Goal: Information Seeking & Learning: Learn about a topic

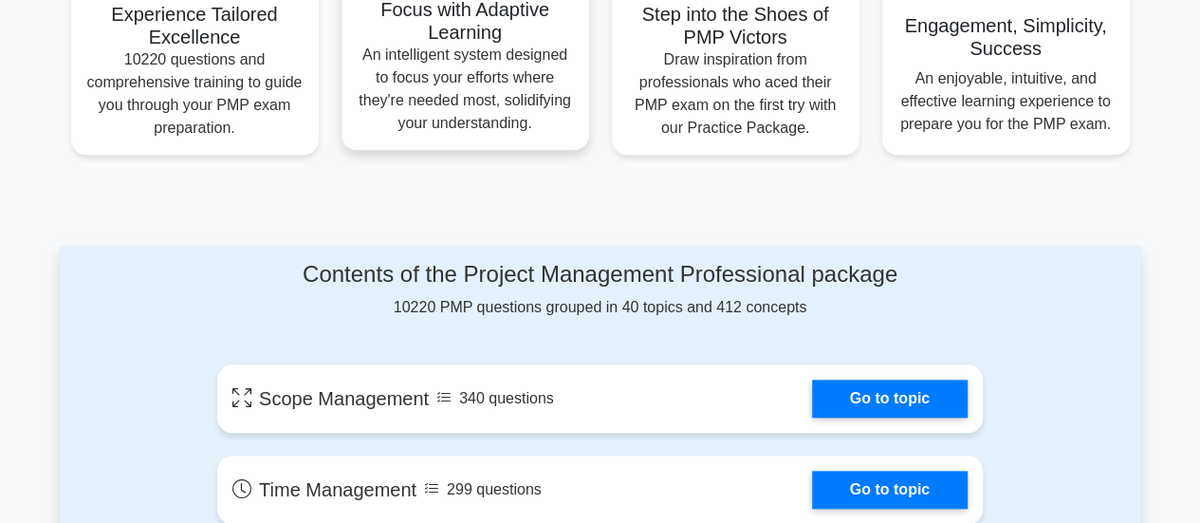
scroll to position [949, 0]
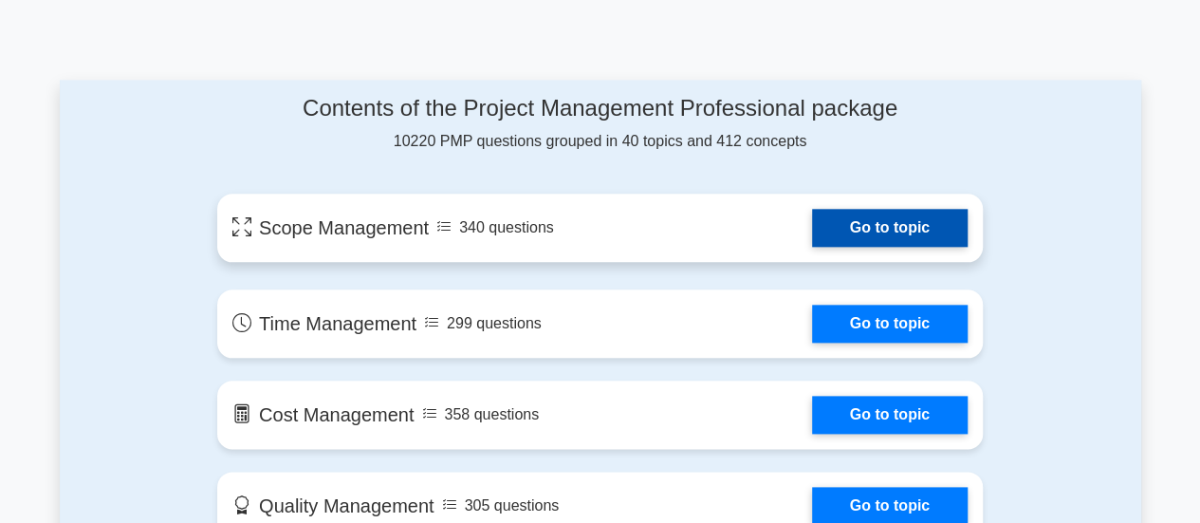
click at [913, 230] on link "Go to topic" at bounding box center [890, 228] width 156 height 38
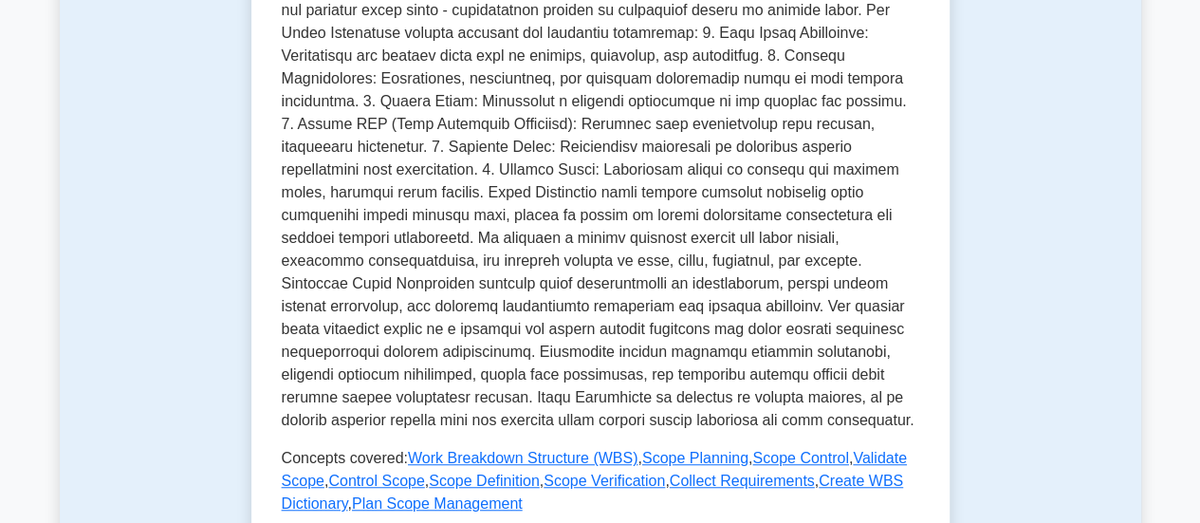
scroll to position [664, 0]
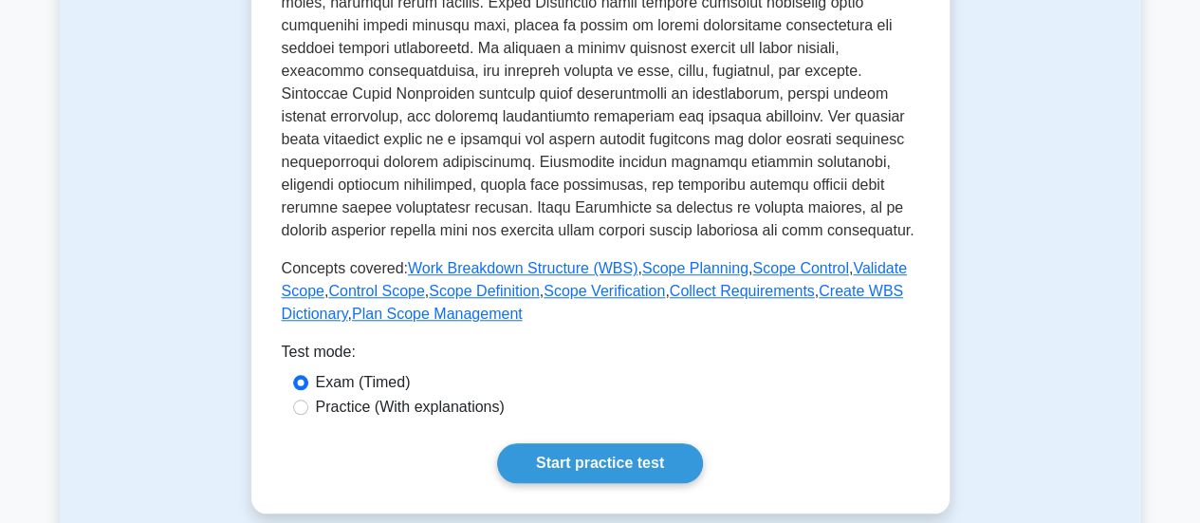
click at [343, 404] on label "Practice (With explanations)" at bounding box center [410, 407] width 189 height 23
click at [308, 404] on input "Practice (With explanations)" at bounding box center [300, 406] width 15 height 15
radio input "true"
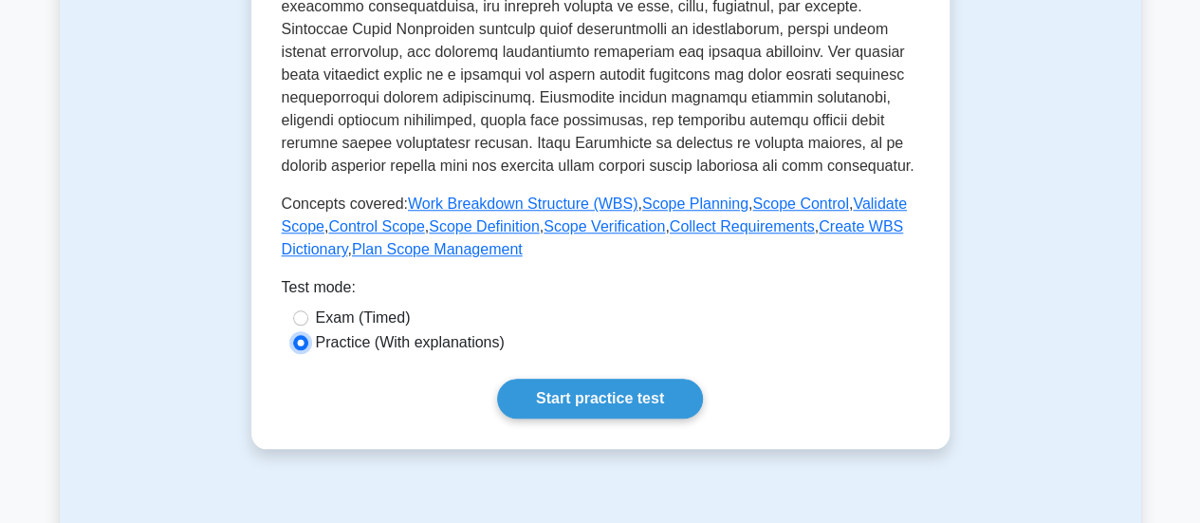
scroll to position [759, 0]
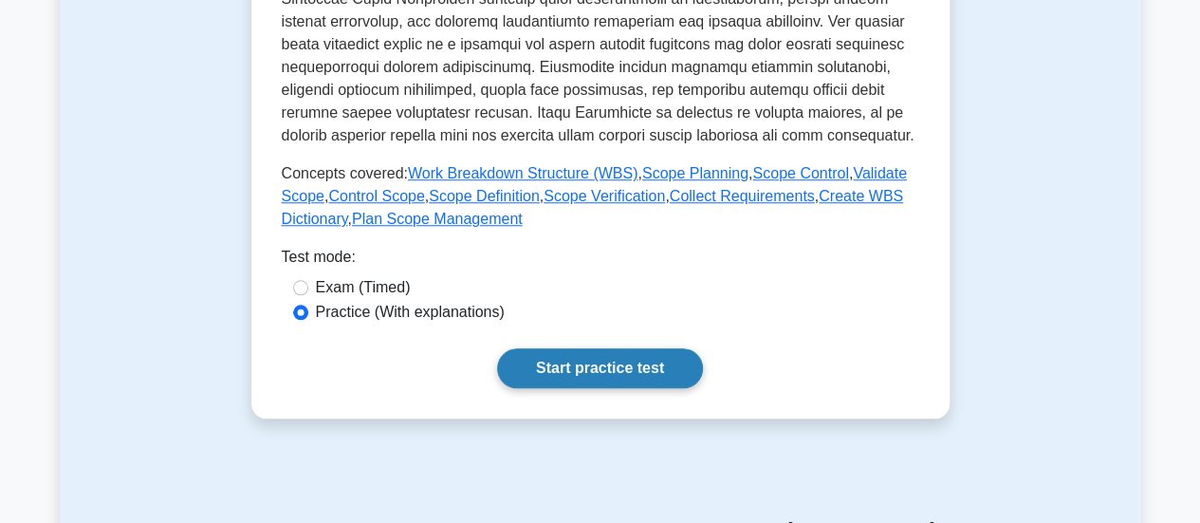
click at [613, 371] on link "Start practice test" at bounding box center [600, 368] width 206 height 40
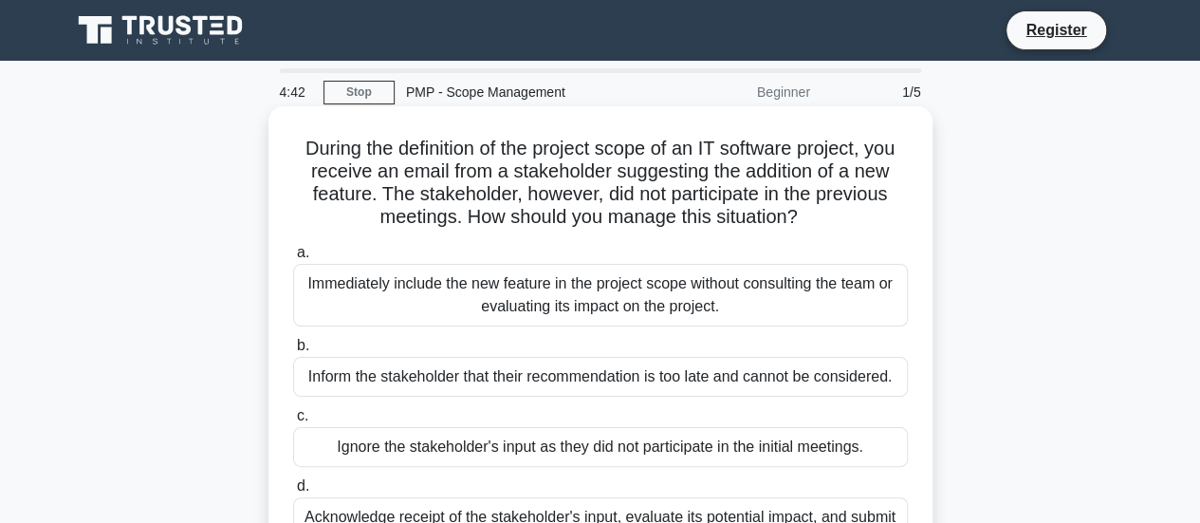
scroll to position [95, 0]
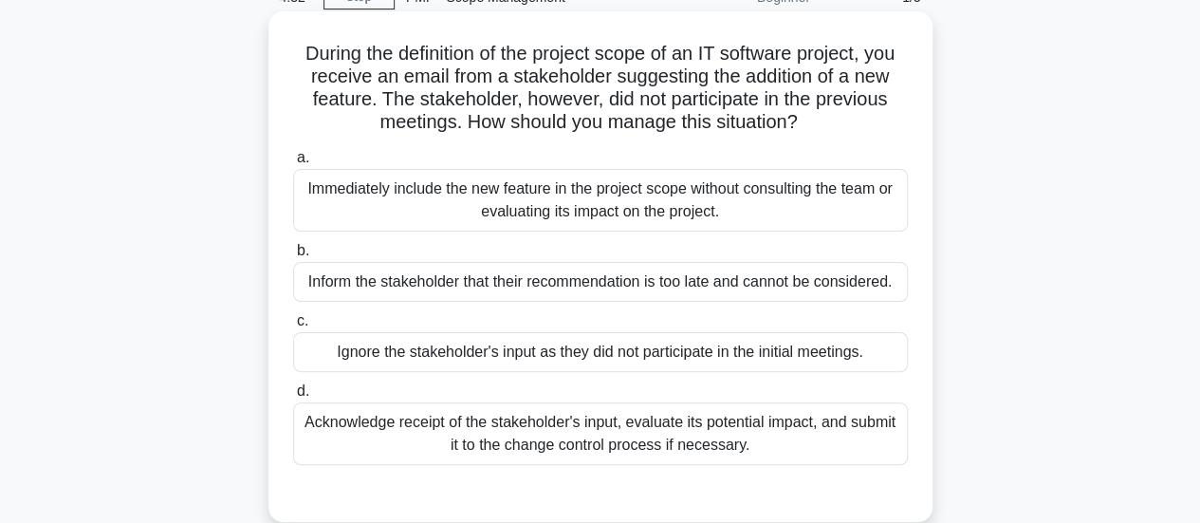
click at [606, 437] on div "Acknowledge receipt of the stakeholder's input, evaluate its potential impact, …" at bounding box center [600, 433] width 615 height 63
click at [293, 398] on input "d. Acknowledge receipt of the stakeholder's input, evaluate its potential impac…" at bounding box center [293, 391] width 0 height 12
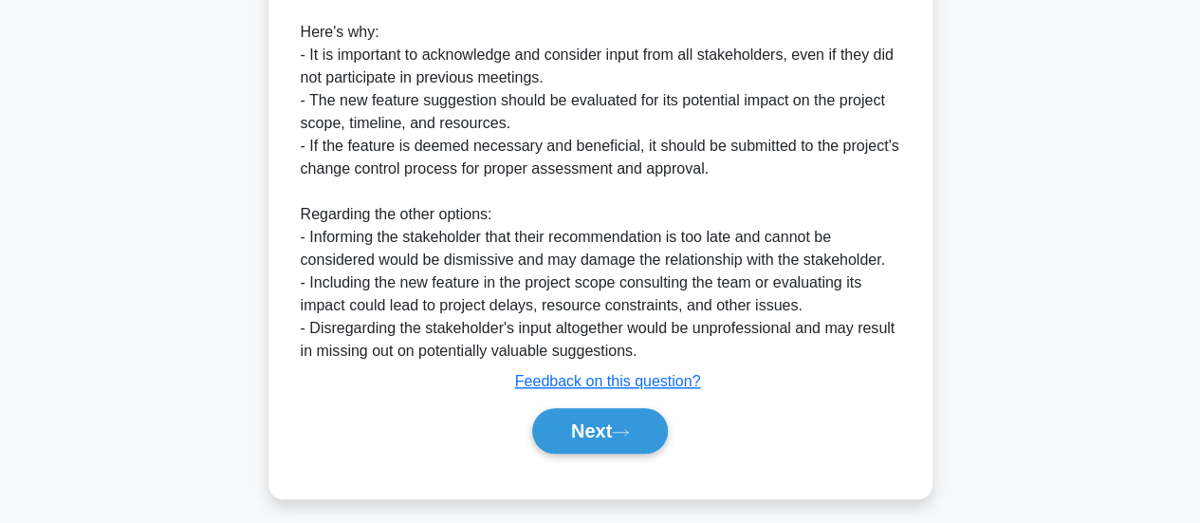
scroll to position [690, 0]
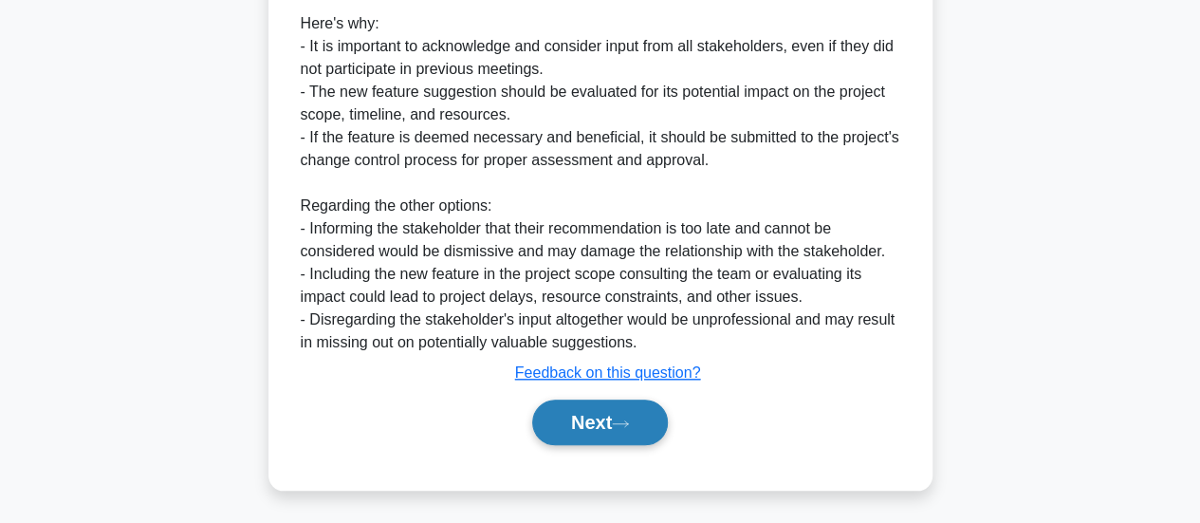
click at [613, 418] on button "Next" at bounding box center [600, 422] width 136 height 46
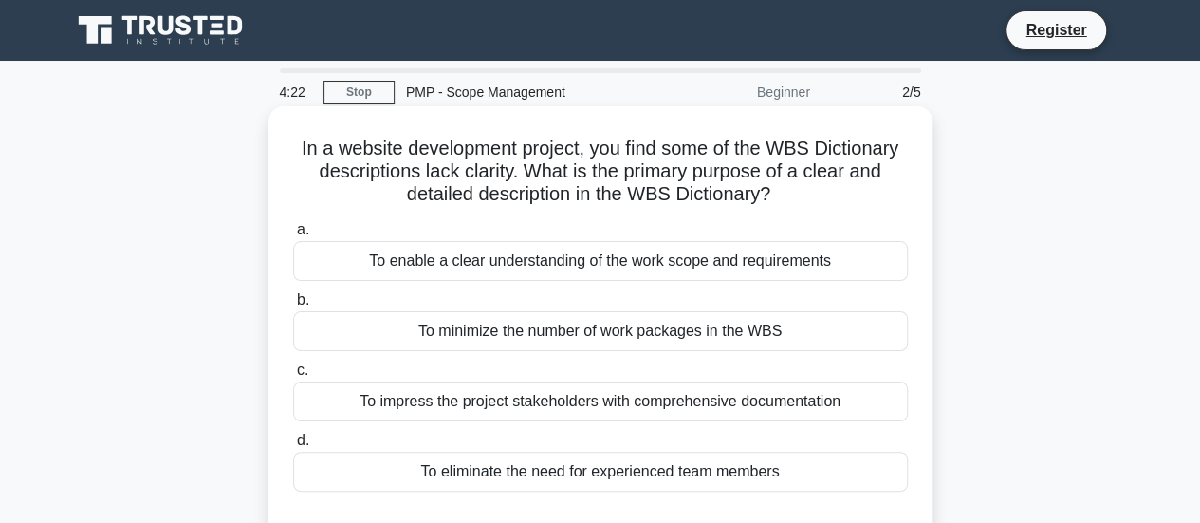
scroll to position [95, 0]
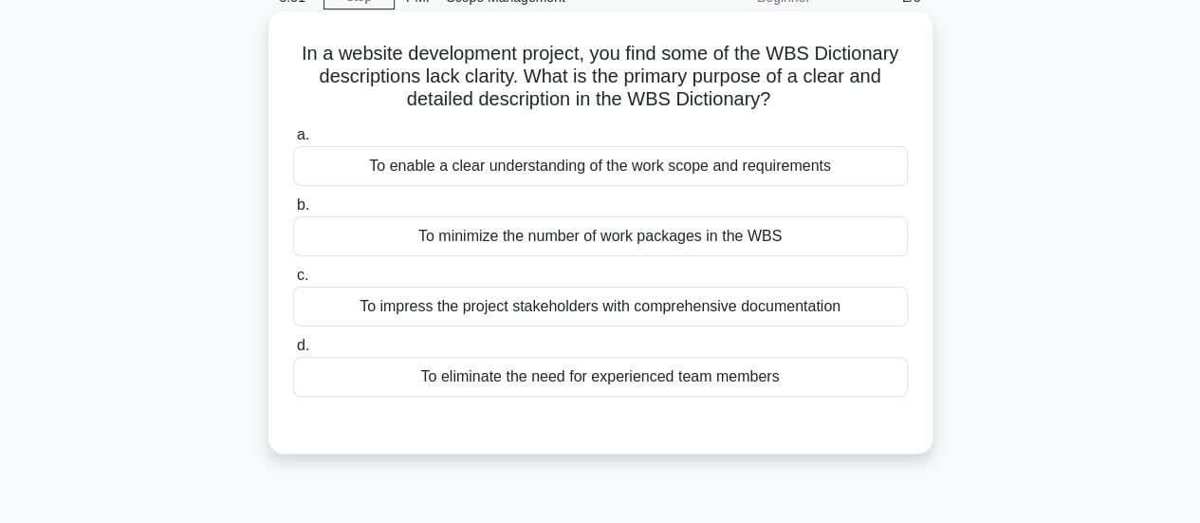
click at [605, 179] on div "To enable a clear understanding of the work scope and requirements" at bounding box center [600, 166] width 615 height 40
click at [293, 141] on input "a. To enable a clear understanding of the work scope and requirements" at bounding box center [293, 135] width 0 height 12
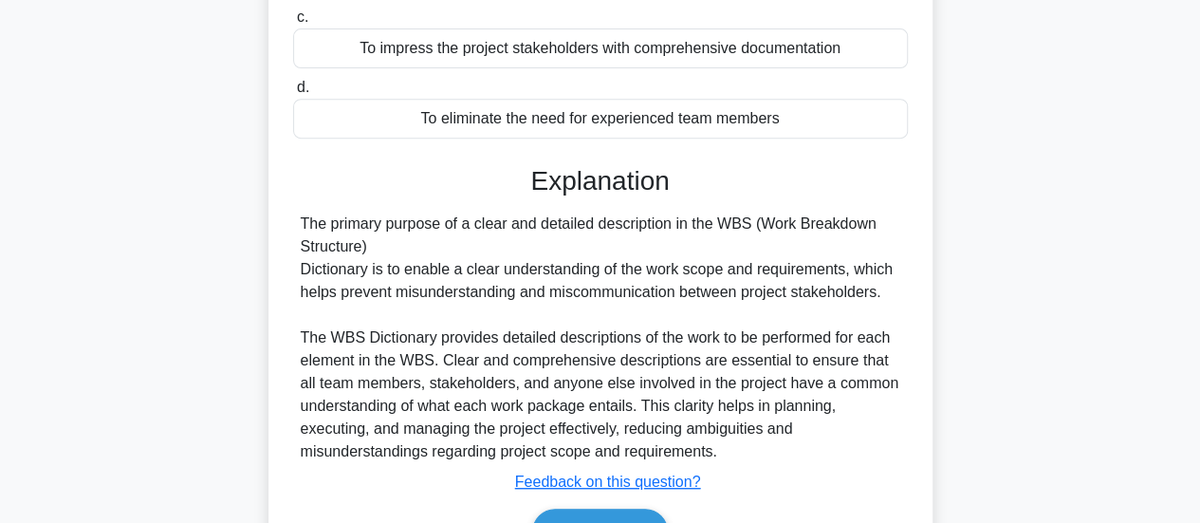
scroll to position [502, 0]
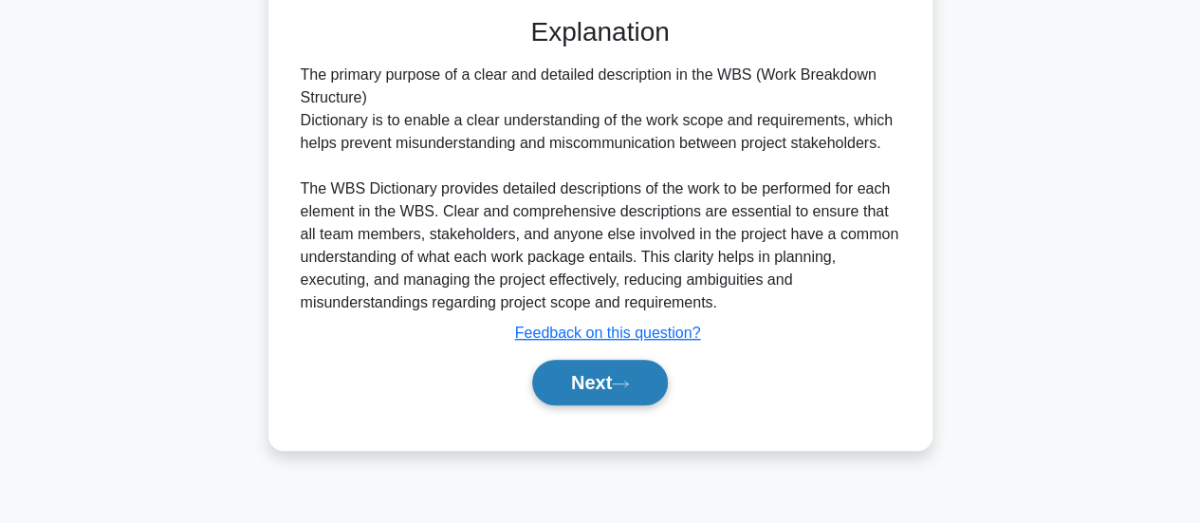
click at [605, 382] on button "Next" at bounding box center [600, 383] width 136 height 46
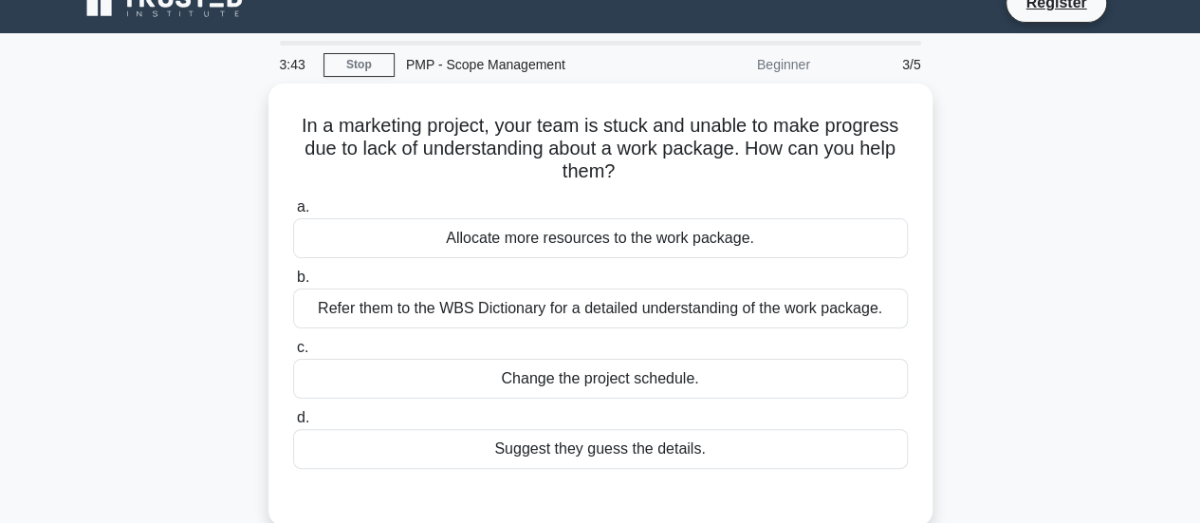
scroll to position [122, 0]
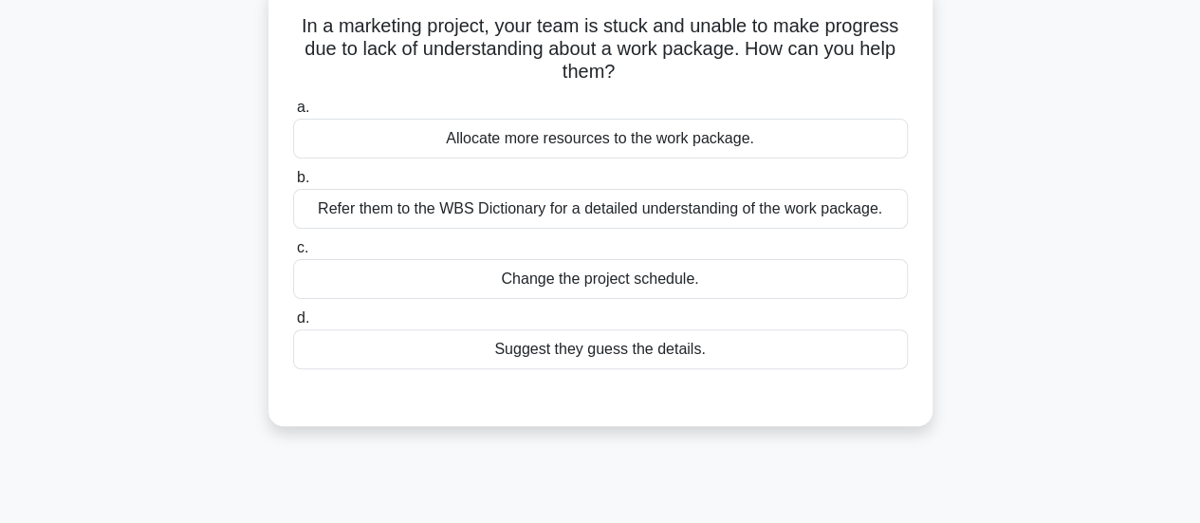
click at [746, 190] on div "Refer them to the WBS Dictionary for a detailed understanding of the work packa…" at bounding box center [600, 209] width 615 height 40
click at [293, 184] on input "b. Refer them to the WBS Dictionary for a detailed understanding of the work pa…" at bounding box center [293, 178] width 0 height 12
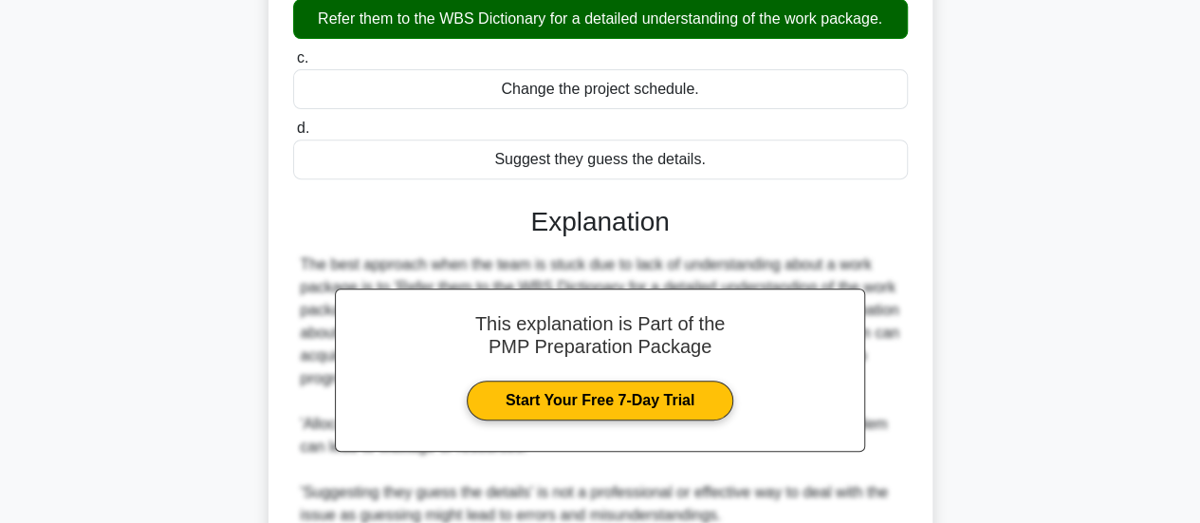
scroll to position [553, 0]
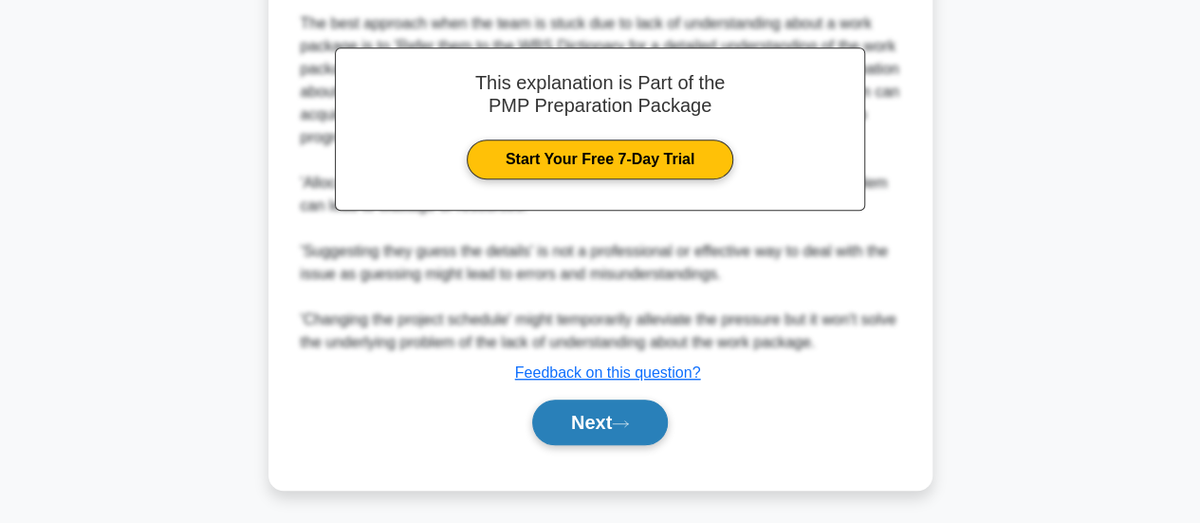
click at [622, 424] on icon at bounding box center [620, 423] width 17 height 10
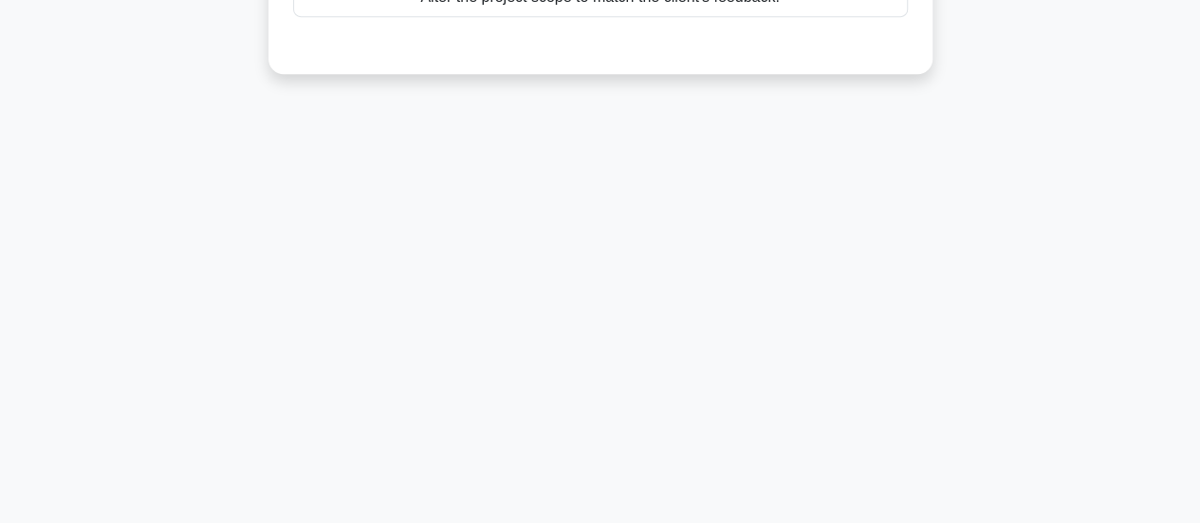
scroll to position [122, 0]
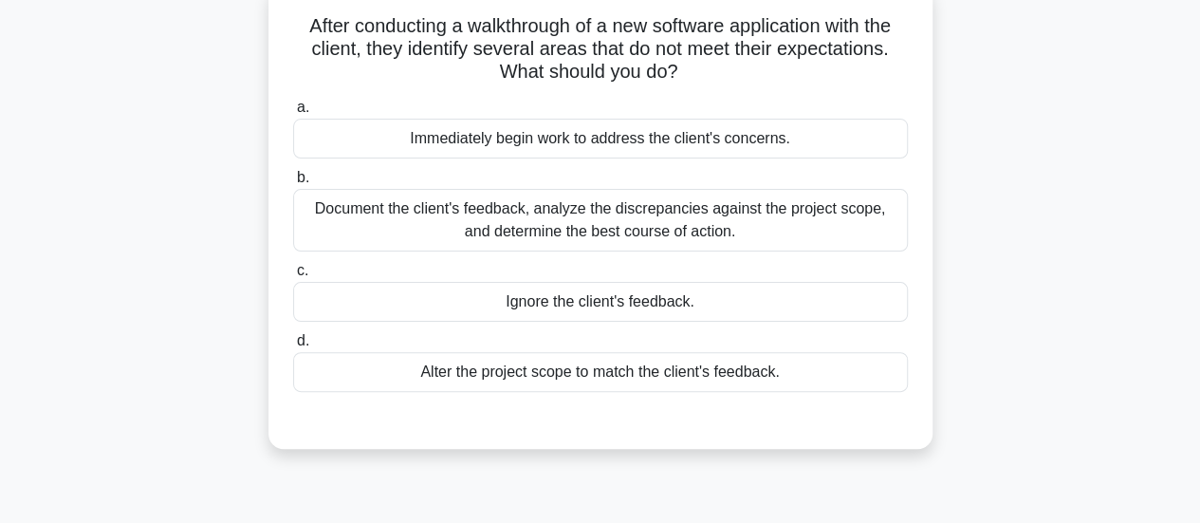
click at [569, 221] on div "Document the client's feedback, analyze the discrepancies against the project s…" at bounding box center [600, 220] width 615 height 63
click at [293, 184] on input "b. Document the client's feedback, analyze the discrepancies against the projec…" at bounding box center [293, 178] width 0 height 12
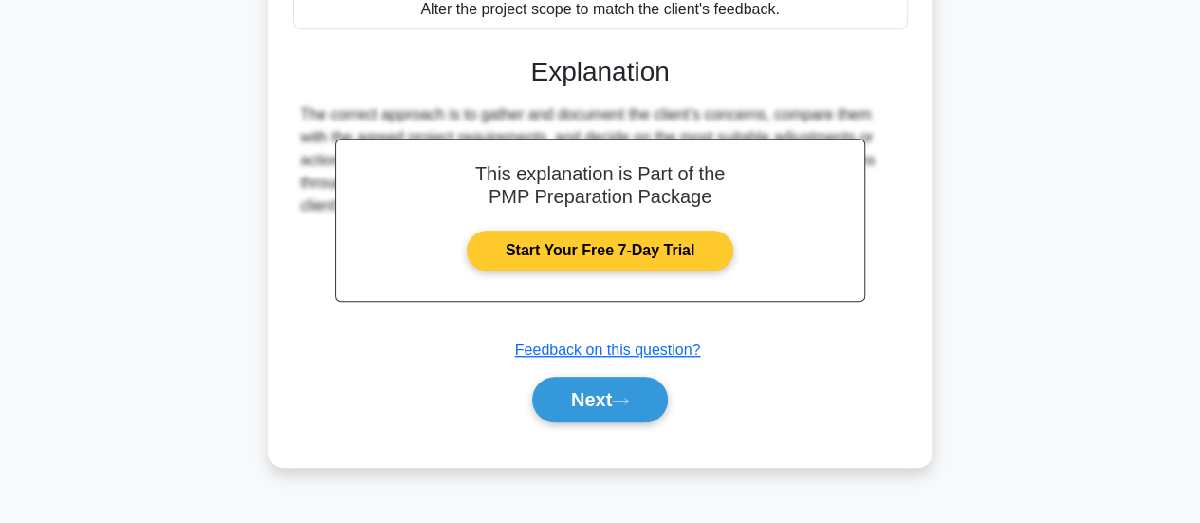
scroll to position [502, 0]
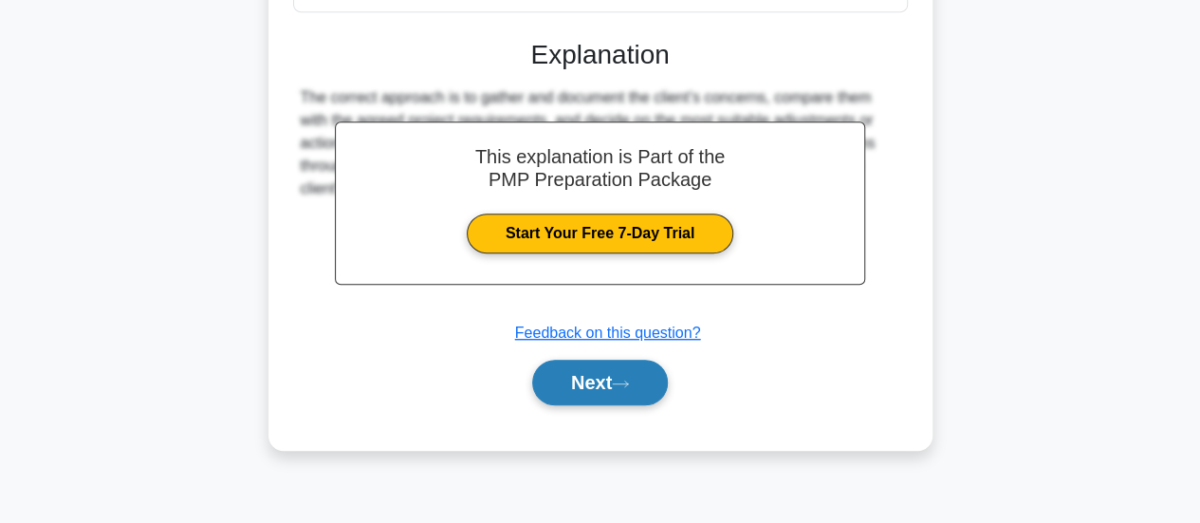
click at [607, 381] on button "Next" at bounding box center [600, 383] width 136 height 46
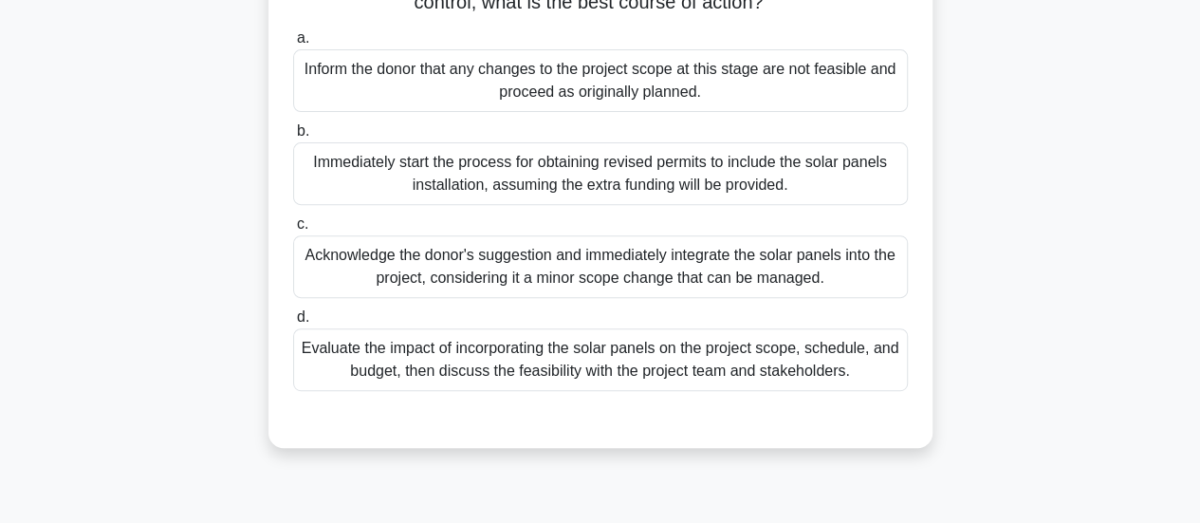
scroll to position [312, 0]
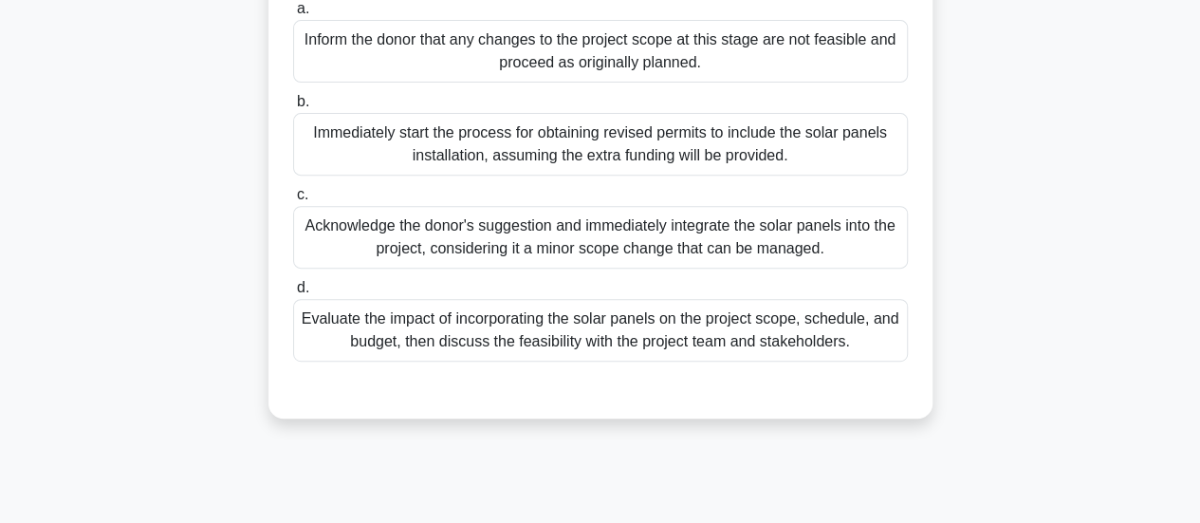
click at [608, 361] on div "Evaluate the impact of incorporating the solar panels on the project scope, sch…" at bounding box center [600, 330] width 615 height 63
click at [293, 294] on input "d. Evaluate the impact of incorporating the solar panels on the project scope, …" at bounding box center [293, 288] width 0 height 12
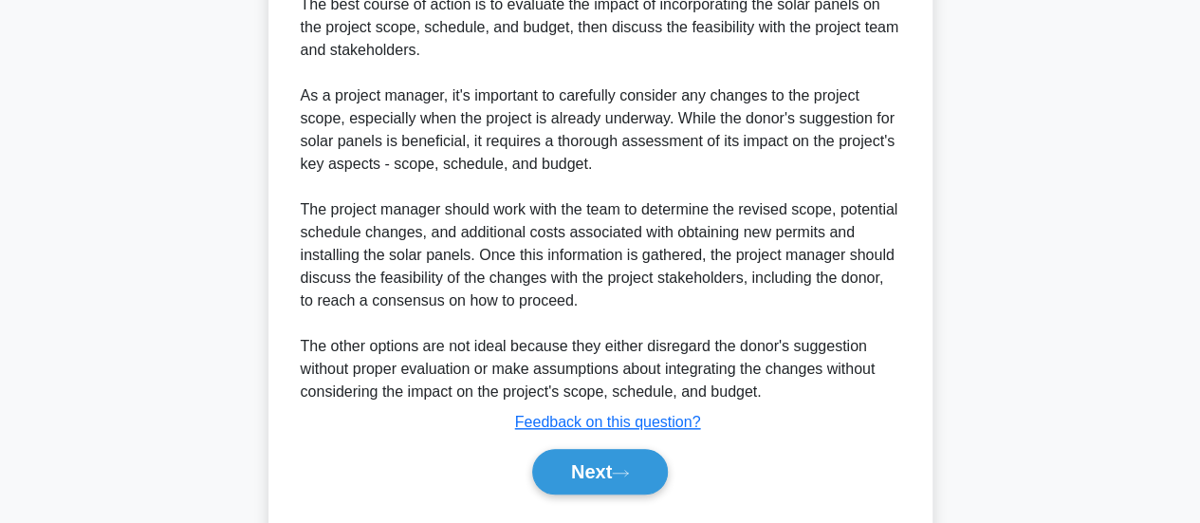
scroll to position [827, 0]
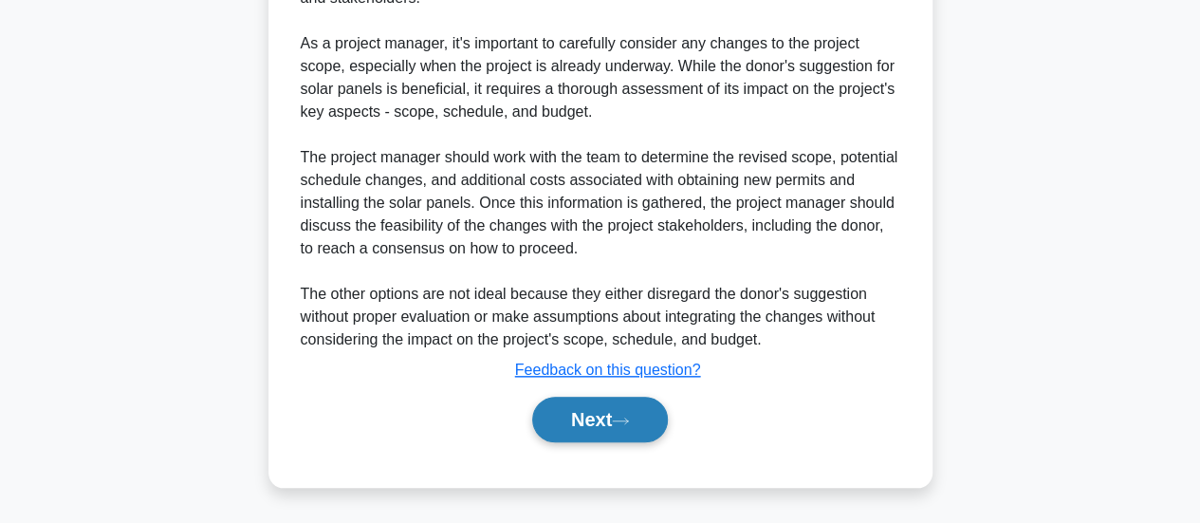
click at [595, 420] on button "Next" at bounding box center [600, 420] width 136 height 46
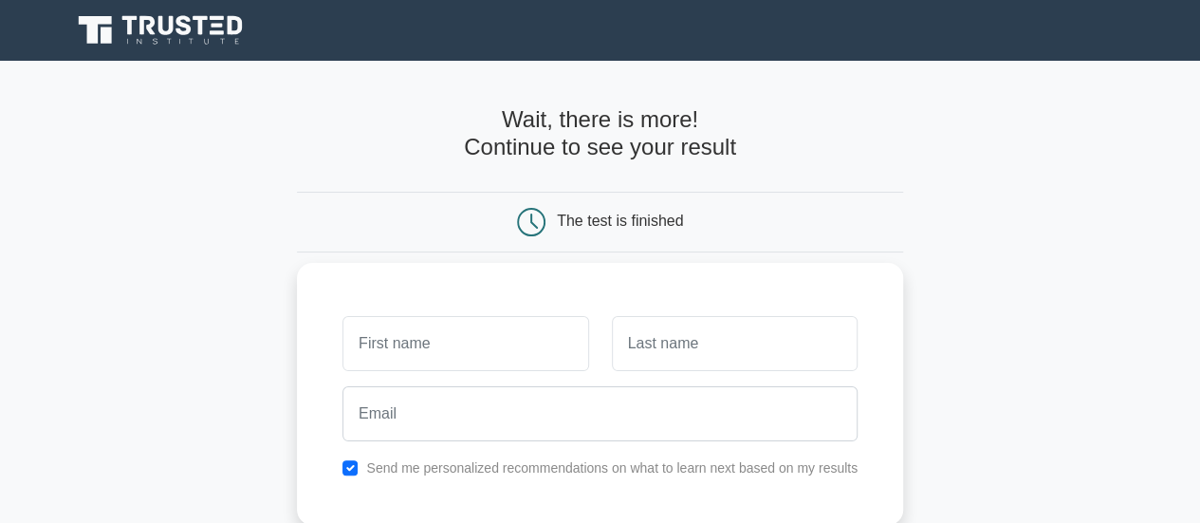
scroll to position [95, 0]
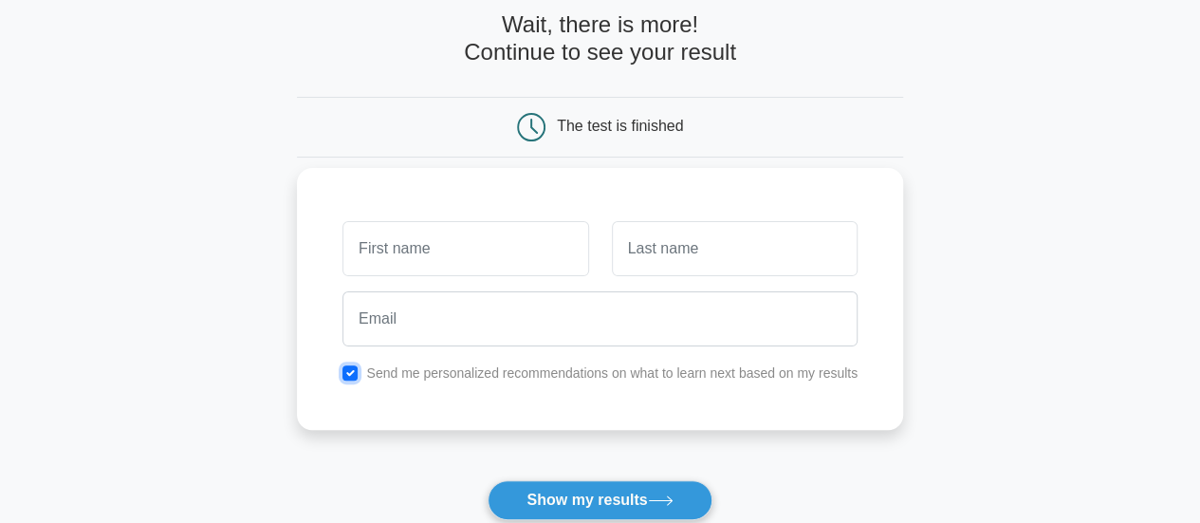
click at [345, 376] on input "checkbox" at bounding box center [350, 372] width 15 height 15
checkbox input "false"
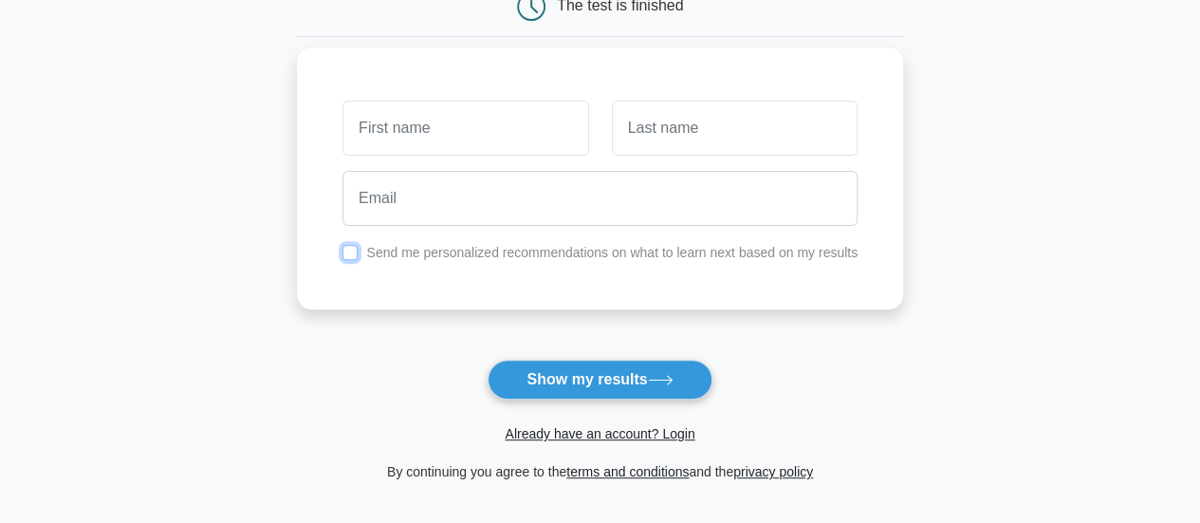
scroll to position [285, 0]
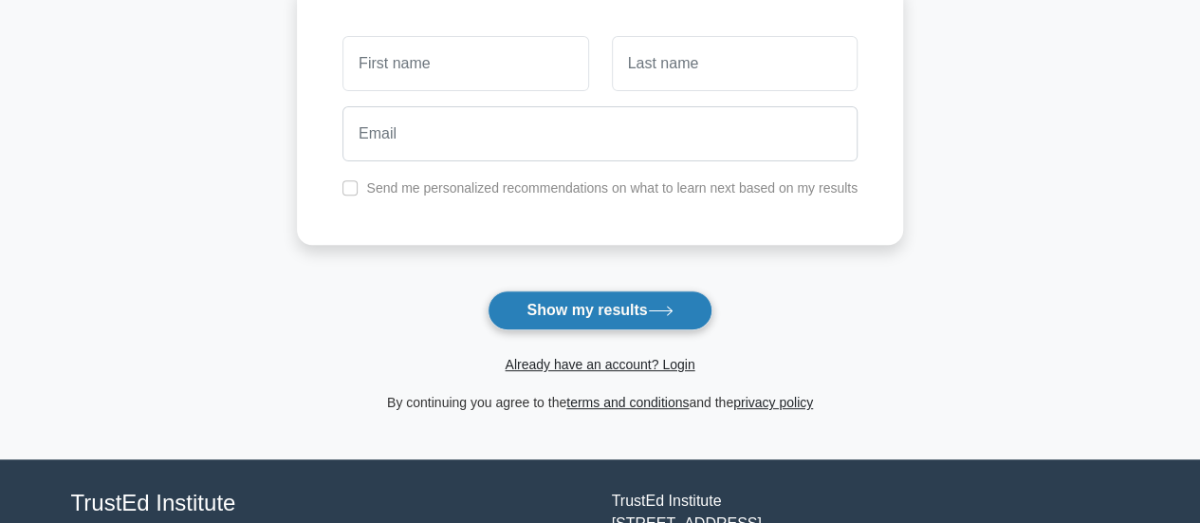
click at [664, 318] on button "Show my results" at bounding box center [600, 310] width 224 height 40
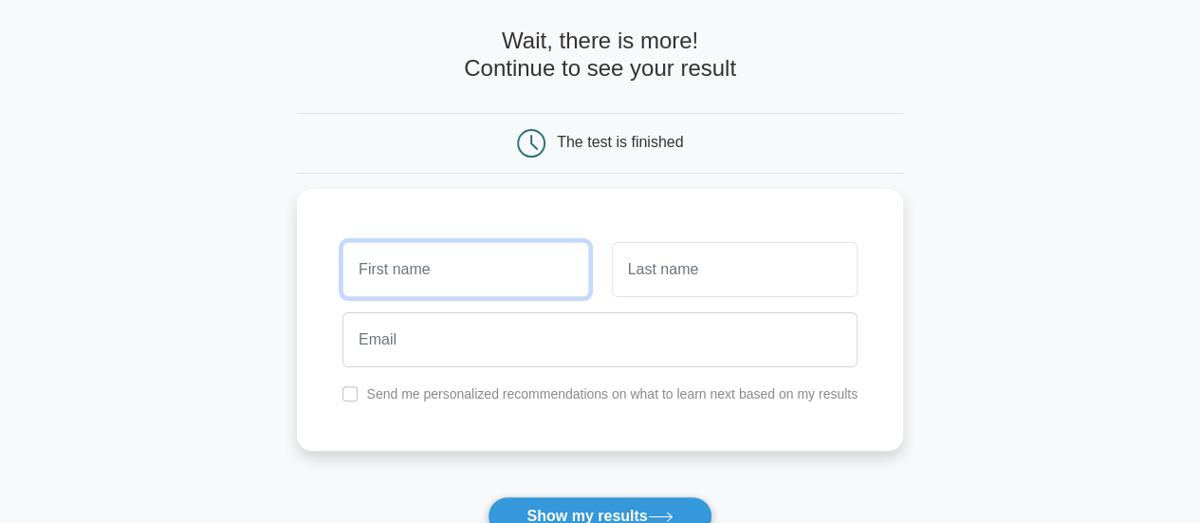
scroll to position [0, 0]
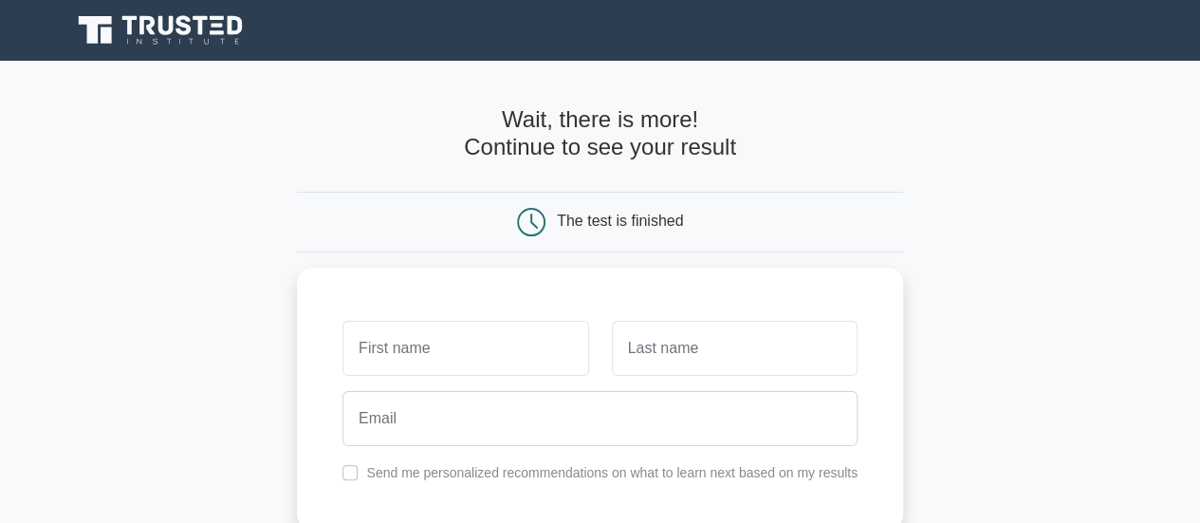
click at [167, 29] on icon at bounding box center [162, 30] width 182 height 36
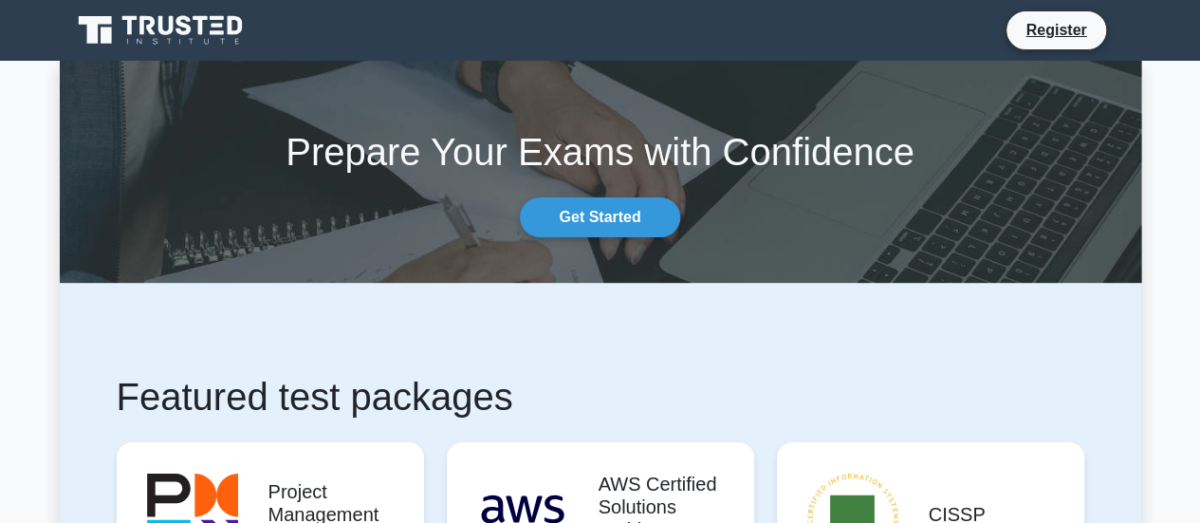
click at [198, 32] on icon at bounding box center [162, 30] width 182 height 36
